Goal: Check status: Check status

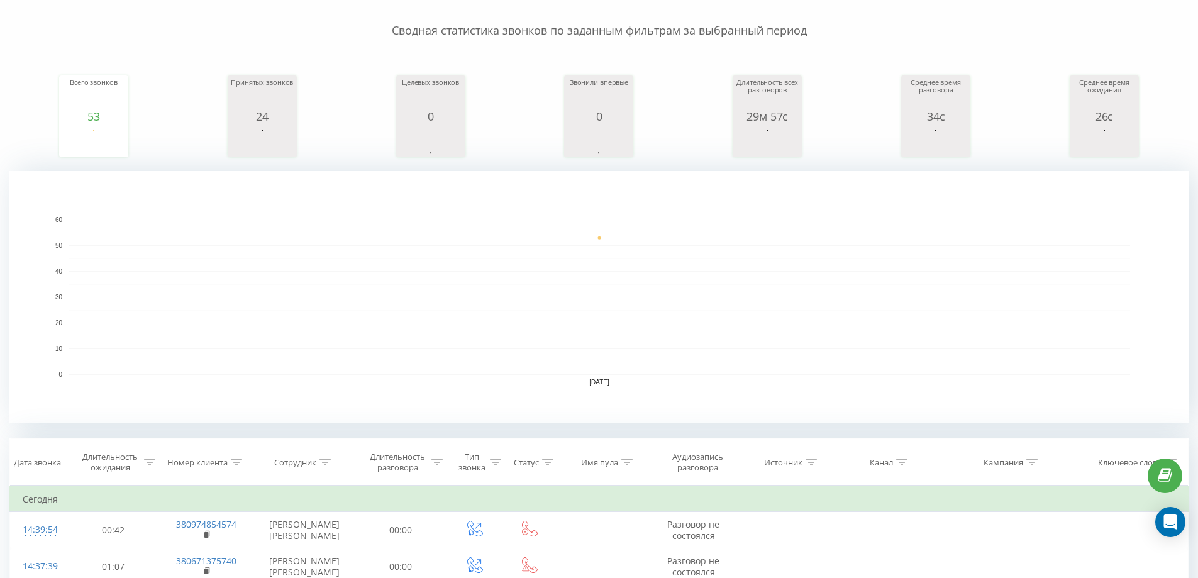
scroll to position [126, 0]
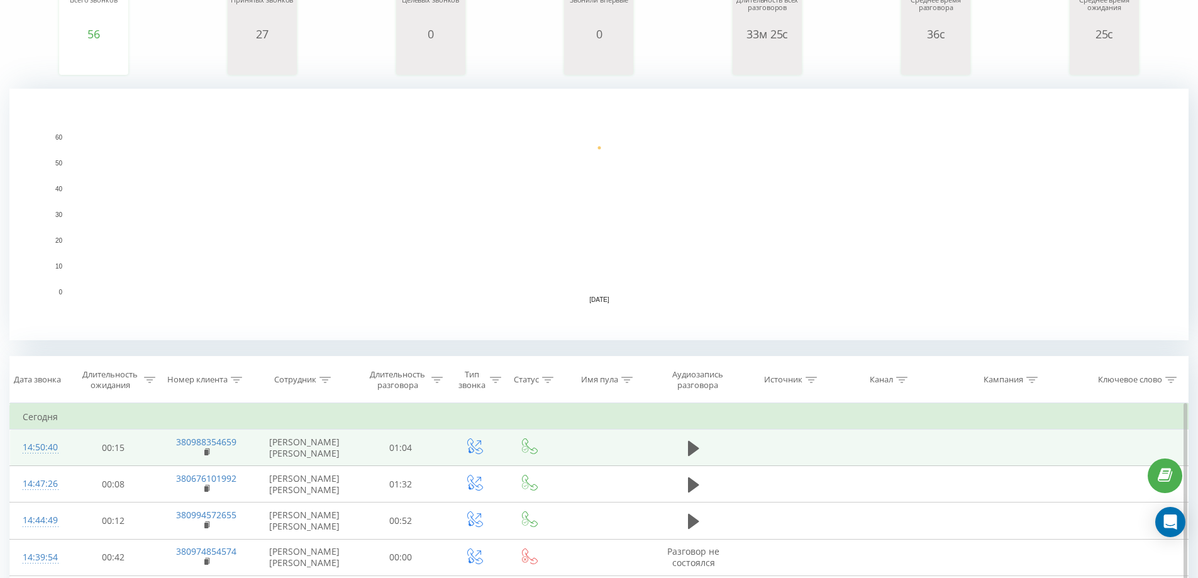
scroll to position [189, 0]
click at [695, 451] on icon at bounding box center [693, 447] width 11 height 18
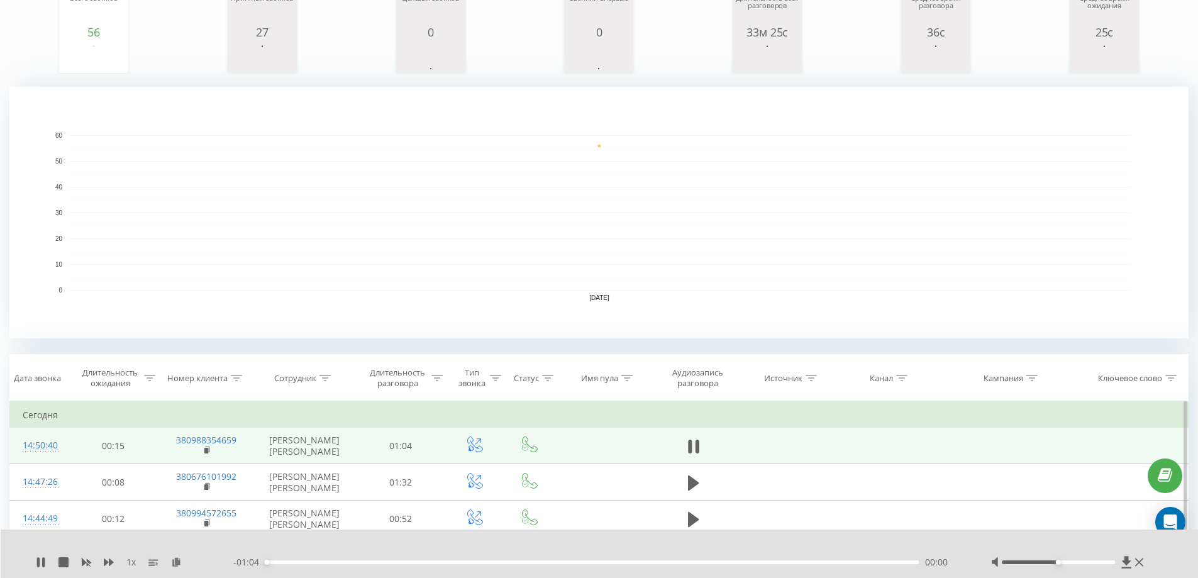
click at [695, 451] on icon at bounding box center [693, 447] width 11 height 18
click at [1123, 558] on icon at bounding box center [1126, 562] width 11 height 13
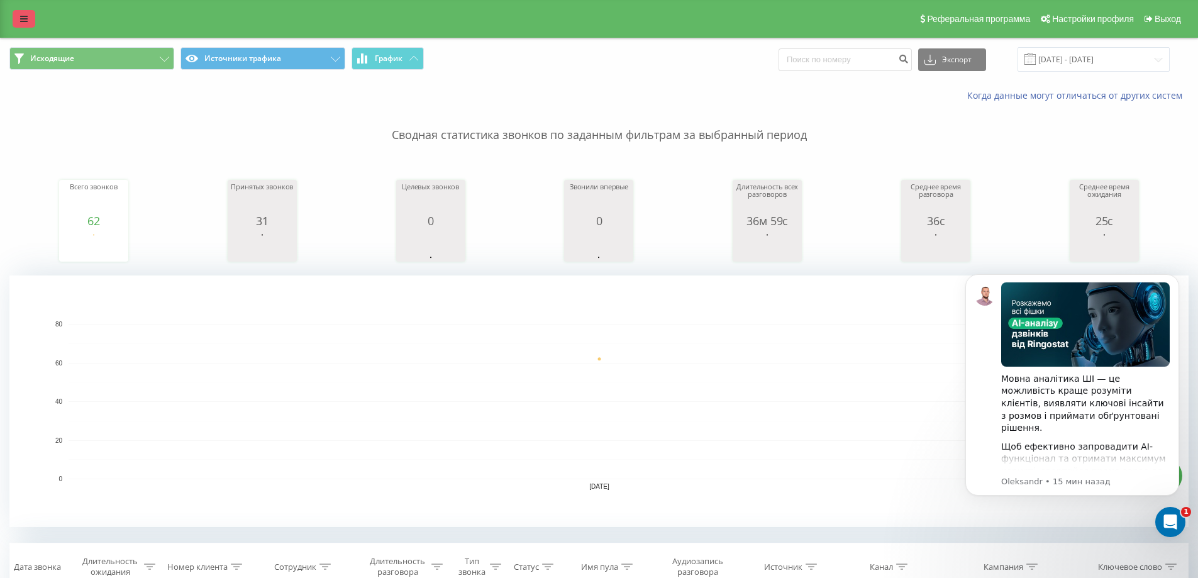
click at [27, 18] on icon at bounding box center [24, 18] width 8 height 9
